Goal: Entertainment & Leisure: Consume media (video, audio)

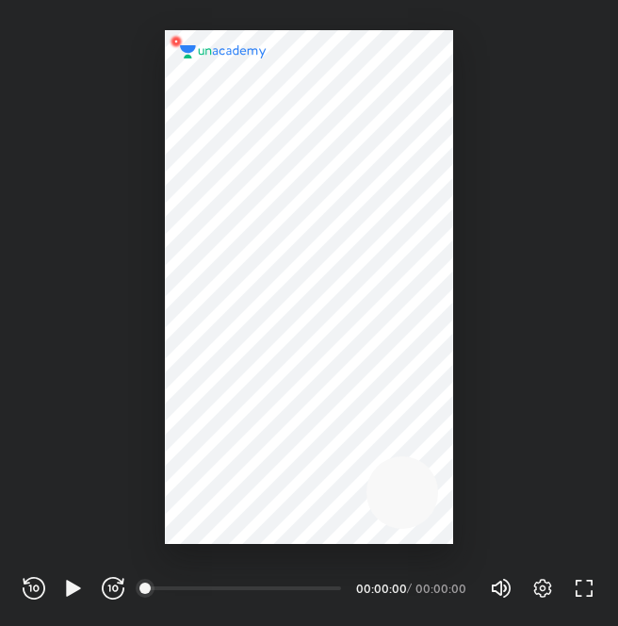
scroll to position [626, 618]
click at [75, 599] on div "REWIND (J) PLAY (K) FORWARD (L) 00:00 00:00:00 / 00:00:00 Volume (M) 100% Setti…" at bounding box center [309, 588] width 573 height 28
click at [71, 593] on icon "button" at bounding box center [73, 588] width 14 height 16
click at [70, 597] on icon "button" at bounding box center [73, 588] width 23 height 23
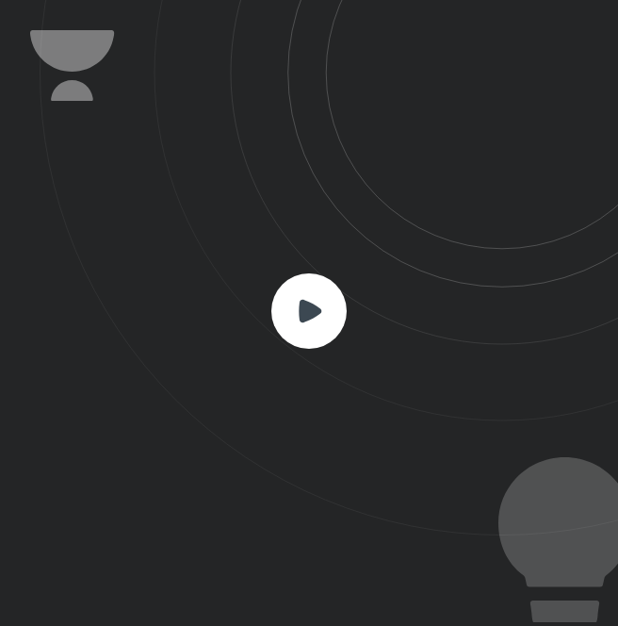
click at [295, 311] on rect at bounding box center [308, 310] width 75 height 75
